Goal: Check status: Check status

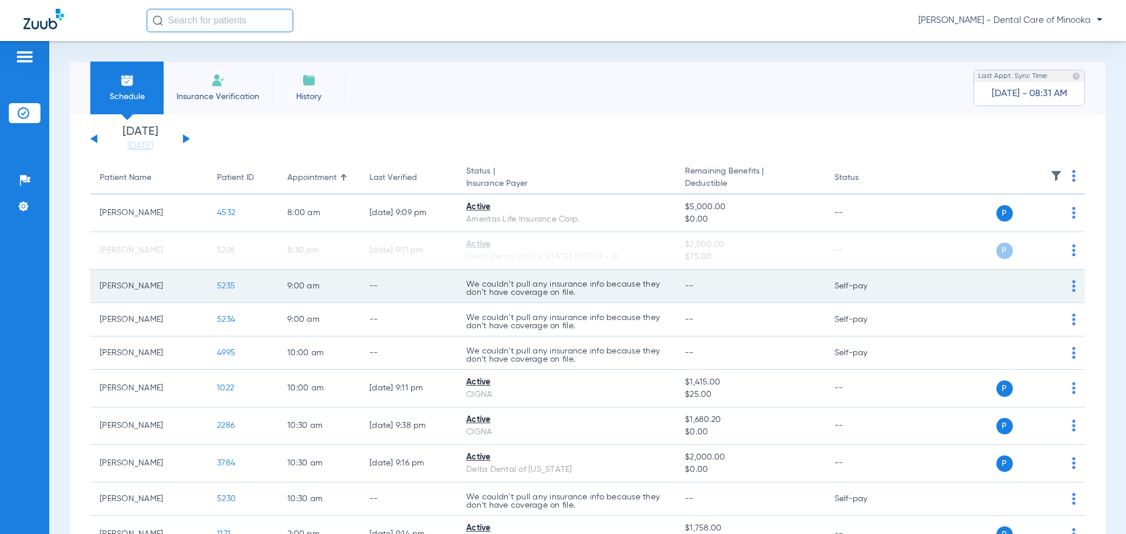
click at [1072, 285] on img at bounding box center [1074, 286] width 4 height 12
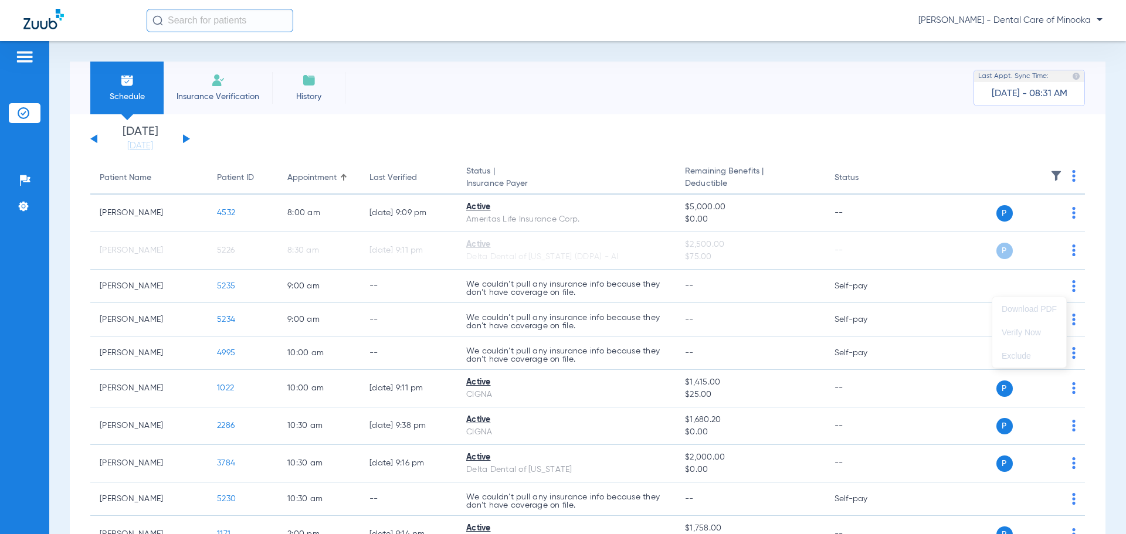
click at [803, 282] on div at bounding box center [563, 267] width 1126 height 534
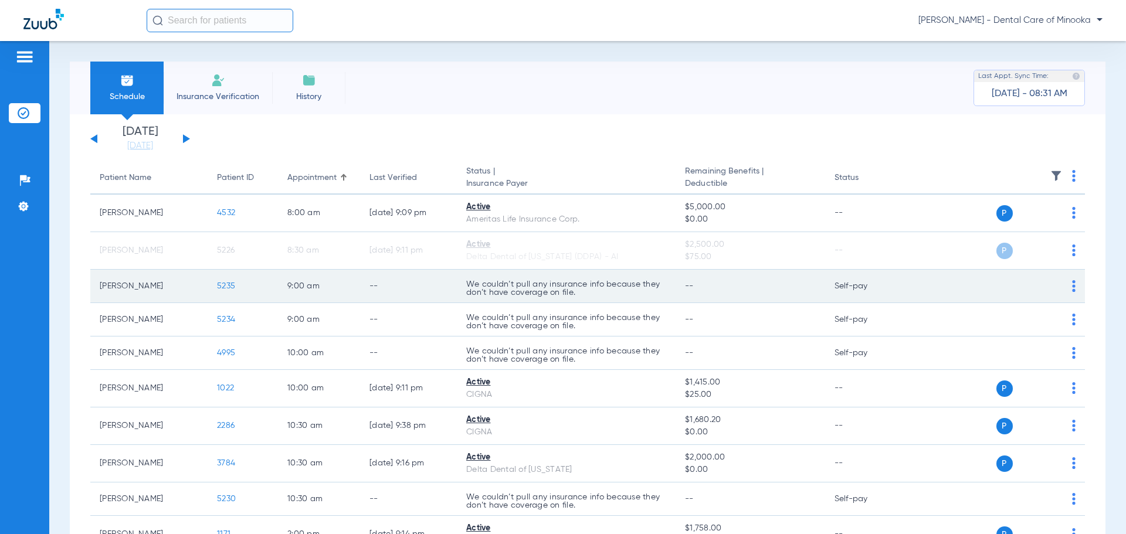
drag, startPoint x: 1064, startPoint y: 316, endPoint x: 1066, endPoint y: 282, distance: 33.5
click at [1072, 282] on img at bounding box center [1074, 286] width 4 height 12
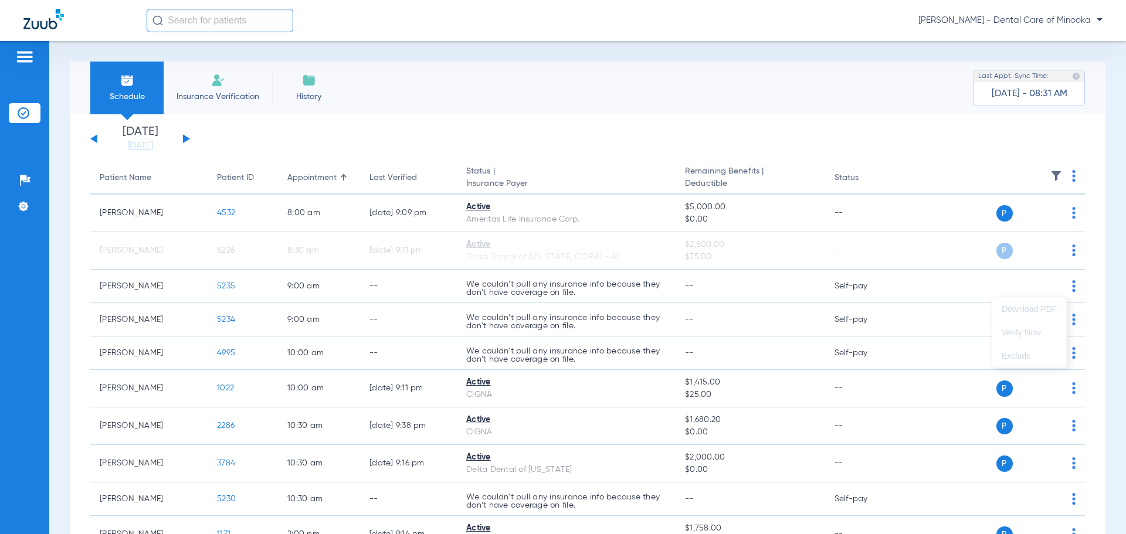
click at [606, 296] on div at bounding box center [563, 267] width 1126 height 534
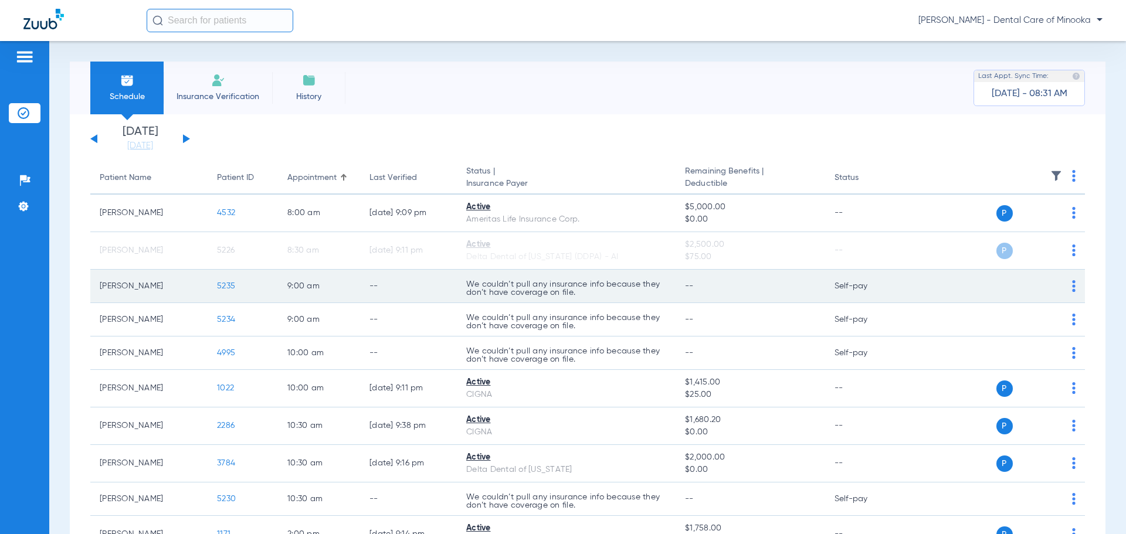
click at [605, 293] on p "We couldn’t pull any insurance info because they don’t have coverage on file." at bounding box center [566, 288] width 200 height 16
click at [1072, 283] on img at bounding box center [1074, 286] width 4 height 12
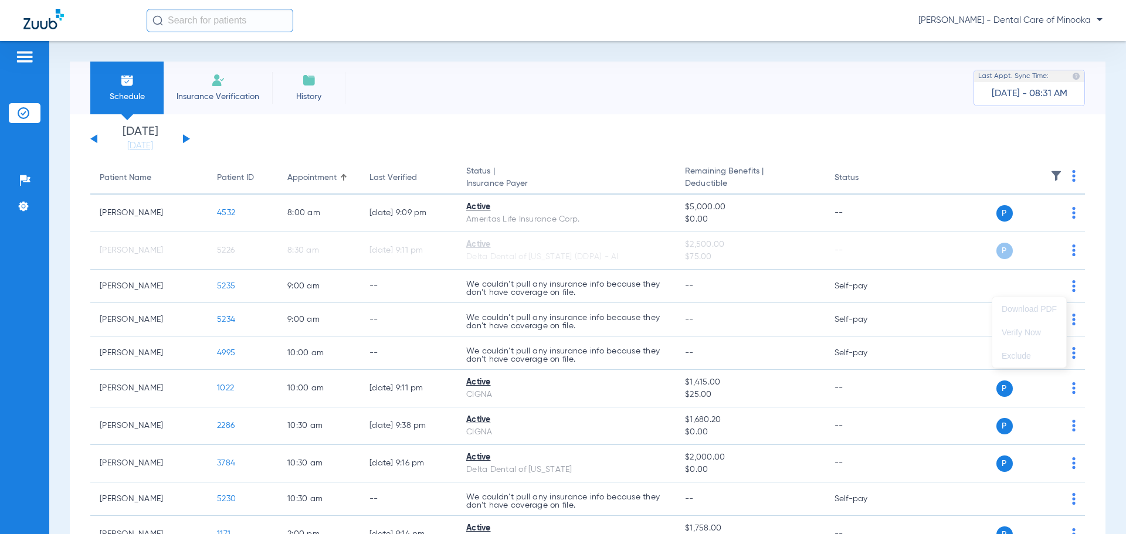
click at [921, 280] on div at bounding box center [563, 267] width 1126 height 534
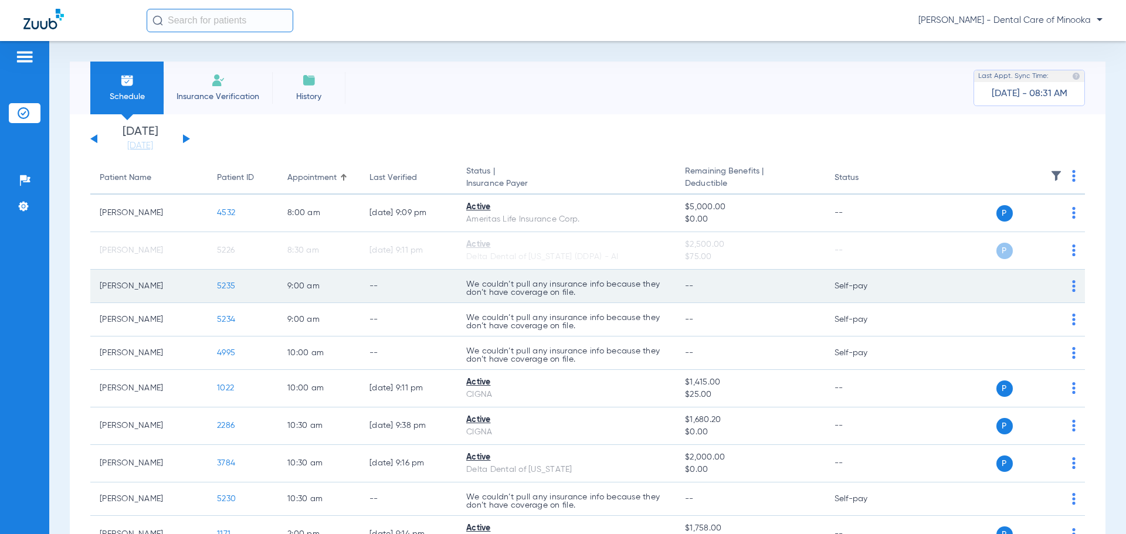
click at [1067, 281] on td "P S" at bounding box center [994, 286] width 181 height 33
click at [1072, 281] on img at bounding box center [1074, 286] width 4 height 12
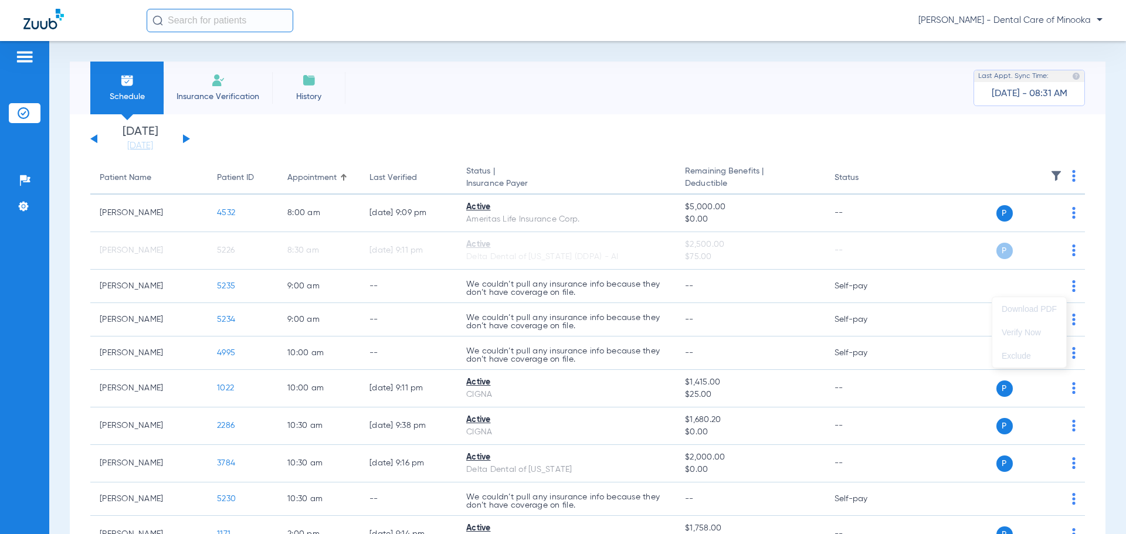
click at [956, 288] on div at bounding box center [563, 267] width 1126 height 534
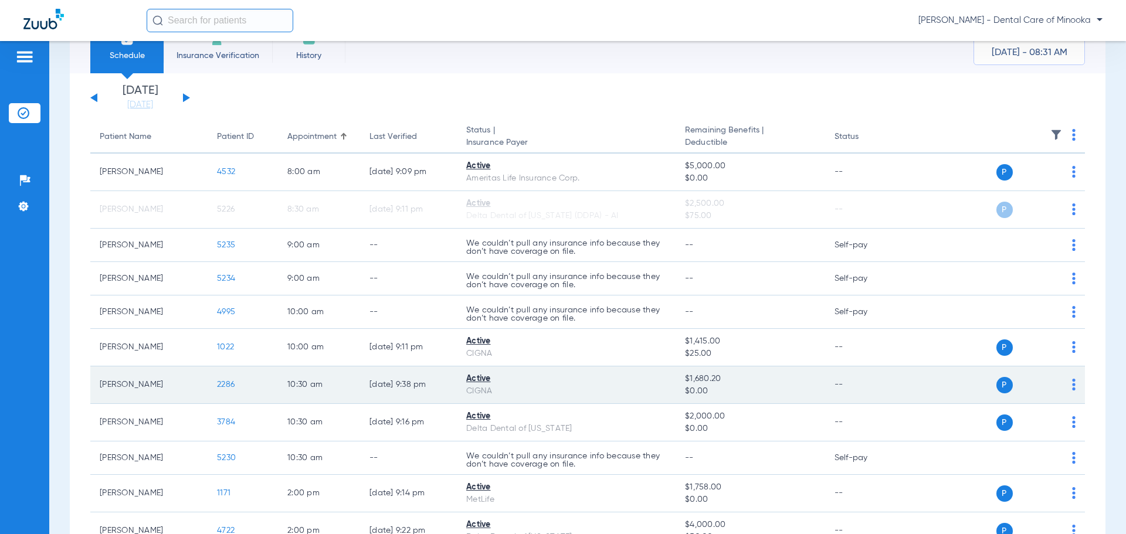
scroll to position [17, 0]
